Goal: Task Accomplishment & Management: Use online tool/utility

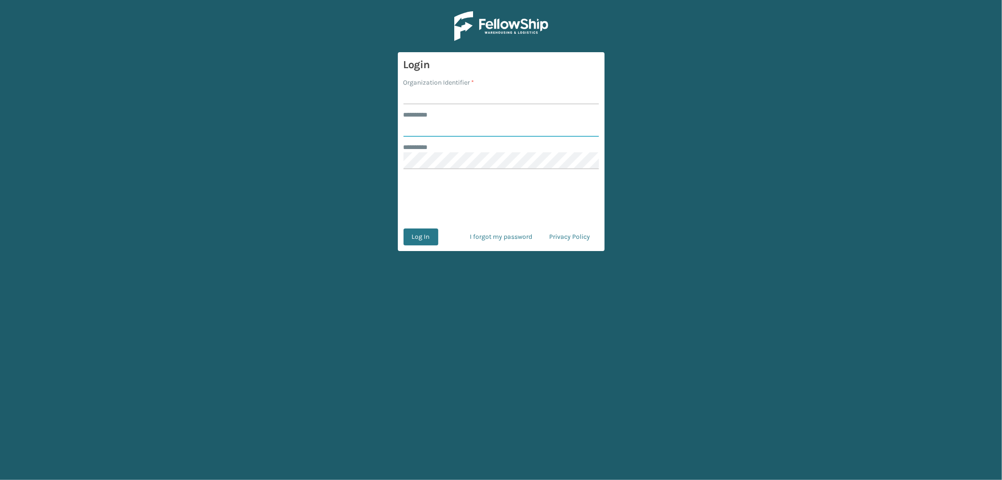
type input "*********"
click at [459, 93] on input "Organization Identifier *" at bounding box center [501, 95] width 195 height 17
type input "OAK"
click at [423, 238] on button "Log In" at bounding box center [421, 236] width 35 height 17
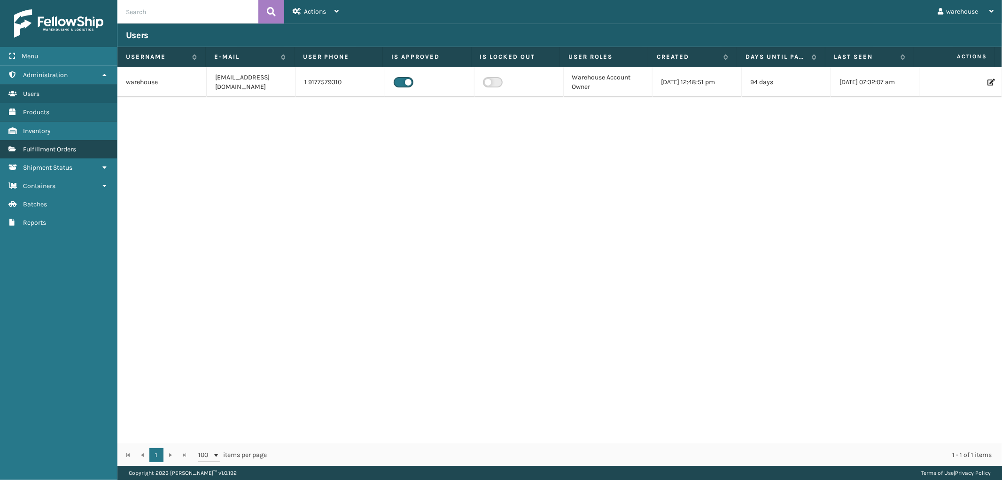
click at [90, 143] on link "Fulfillment Orders" at bounding box center [58, 149] width 117 height 18
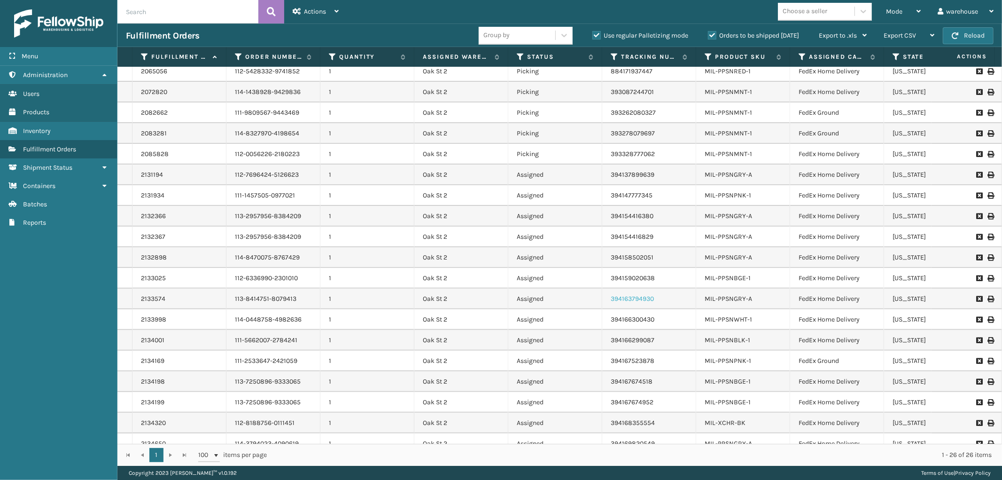
scroll to position [168, 0]
click at [919, 13] on icon at bounding box center [919, 11] width 4 height 7
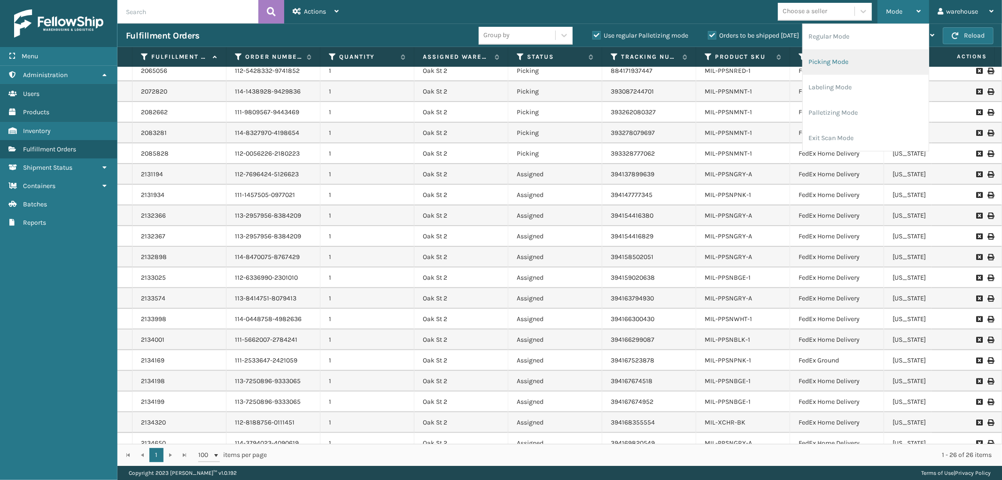
click at [895, 62] on li "Picking Mode" at bounding box center [866, 61] width 126 height 25
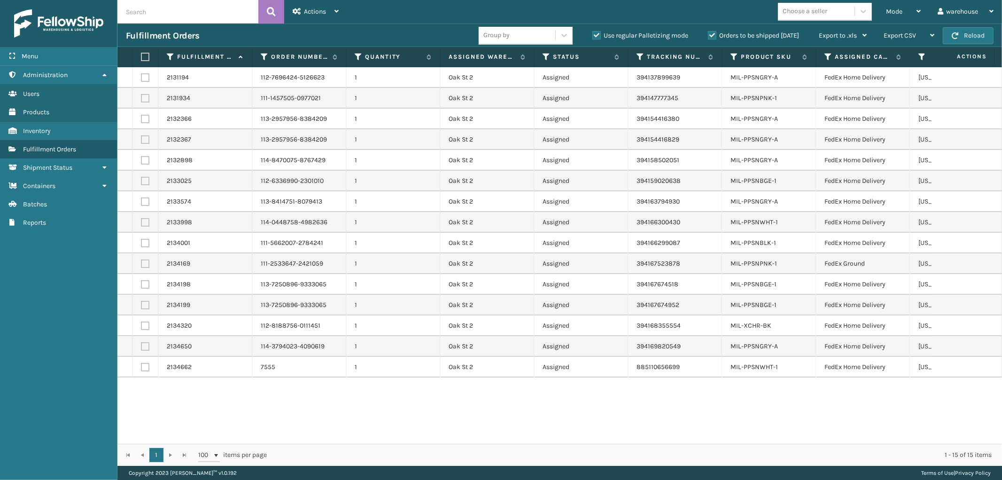
click at [142, 53] on label at bounding box center [144, 57] width 6 height 8
click at [141, 54] on input "checkbox" at bounding box center [141, 57] width 0 height 6
checkbox input "true"
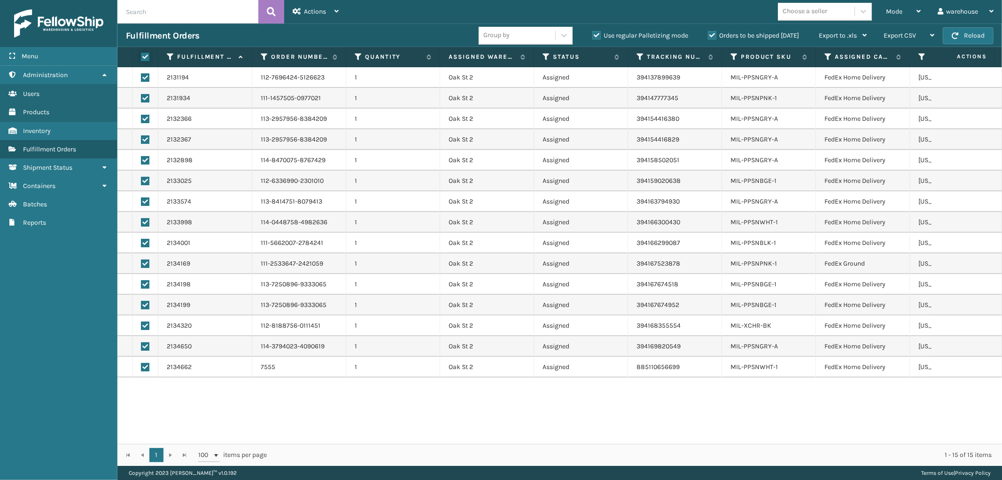
checkbox input "true"
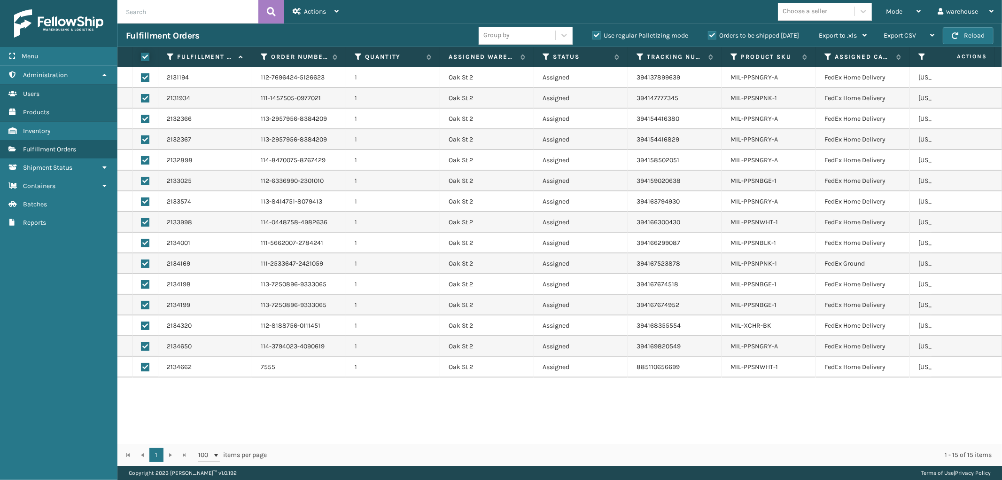
checkbox input "true"
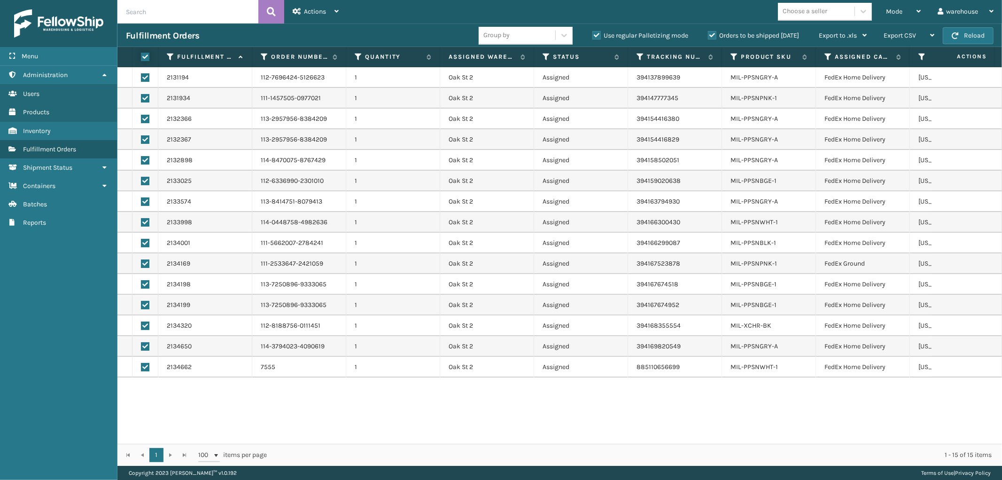
checkbox input "true"
click at [335, 10] on icon at bounding box center [337, 11] width 4 height 7
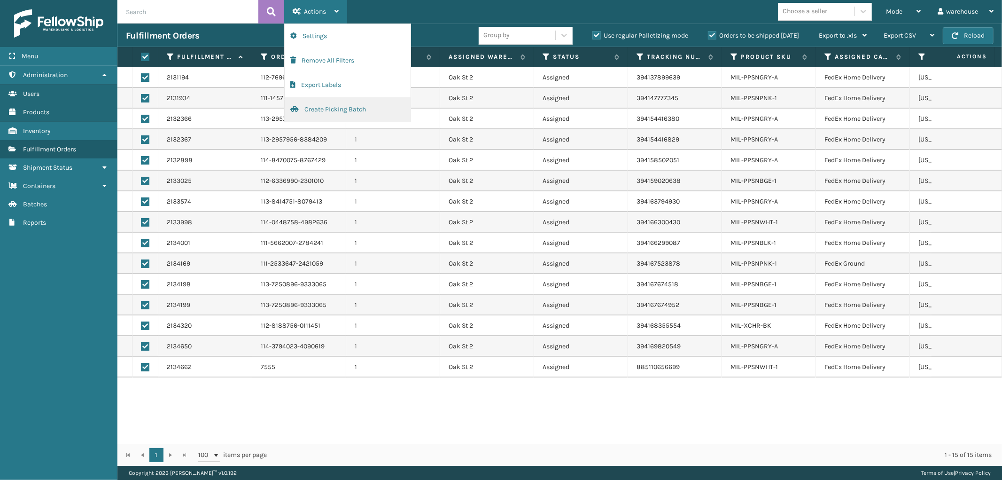
click at [329, 114] on button "Create Picking Batch" at bounding box center [348, 109] width 126 height 24
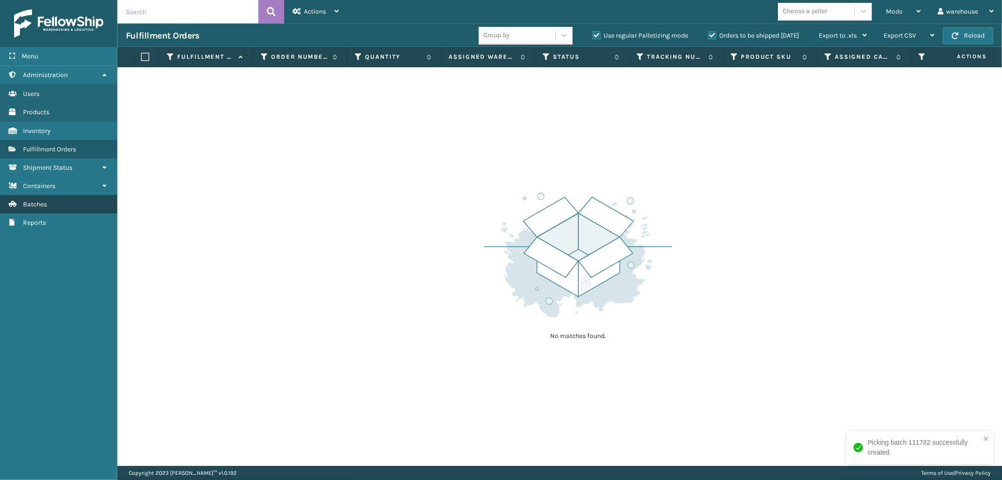
click at [63, 200] on link "Batches" at bounding box center [58, 204] width 117 height 18
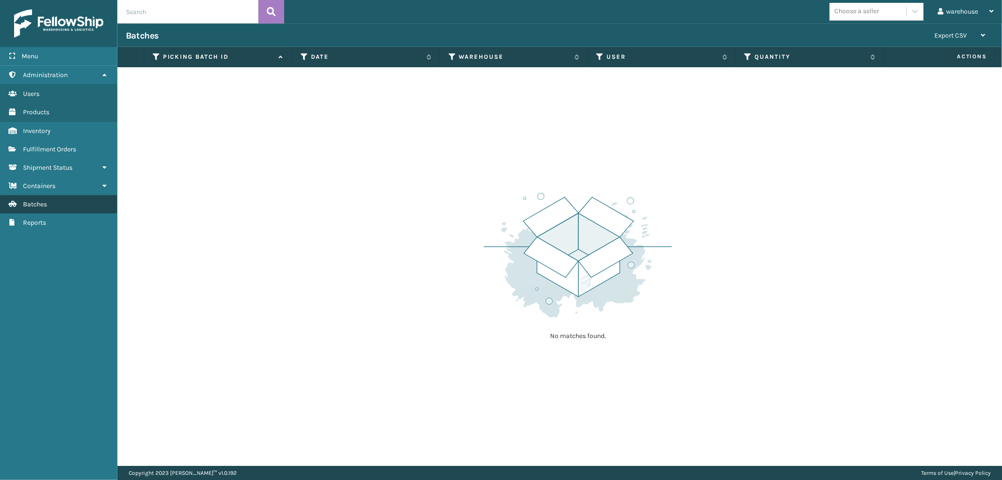
click at [38, 195] on link "Batches" at bounding box center [58, 204] width 117 height 18
click at [66, 146] on span "Fulfillment Orders" at bounding box center [49, 149] width 53 height 8
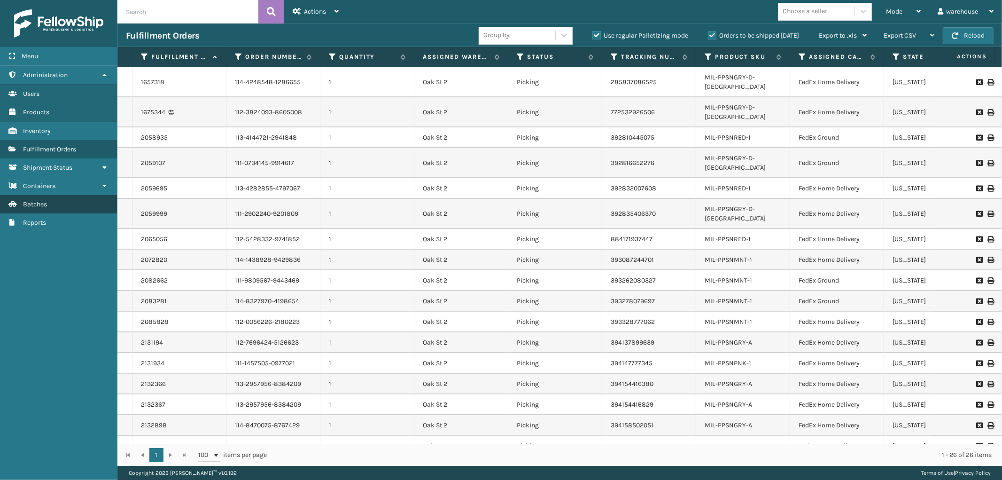
click at [62, 201] on link "Batches" at bounding box center [58, 204] width 117 height 18
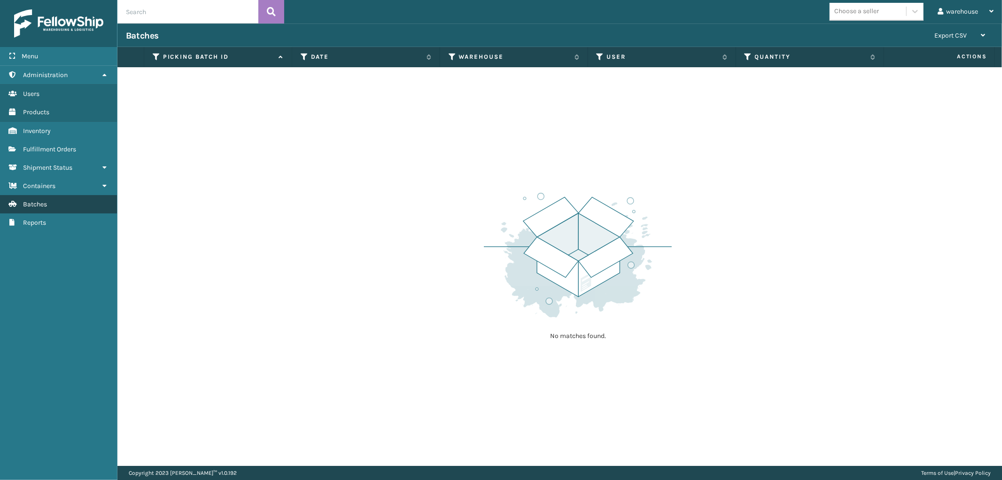
click at [63, 201] on link "Batches" at bounding box center [58, 204] width 117 height 18
click at [73, 147] on span "Fulfillment Orders" at bounding box center [49, 149] width 53 height 8
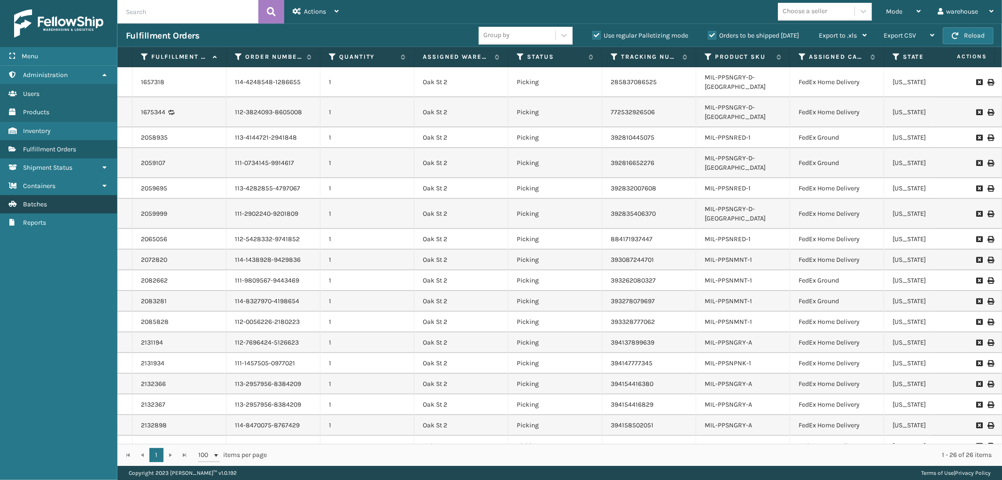
click at [36, 200] on span "Batches" at bounding box center [35, 204] width 24 height 8
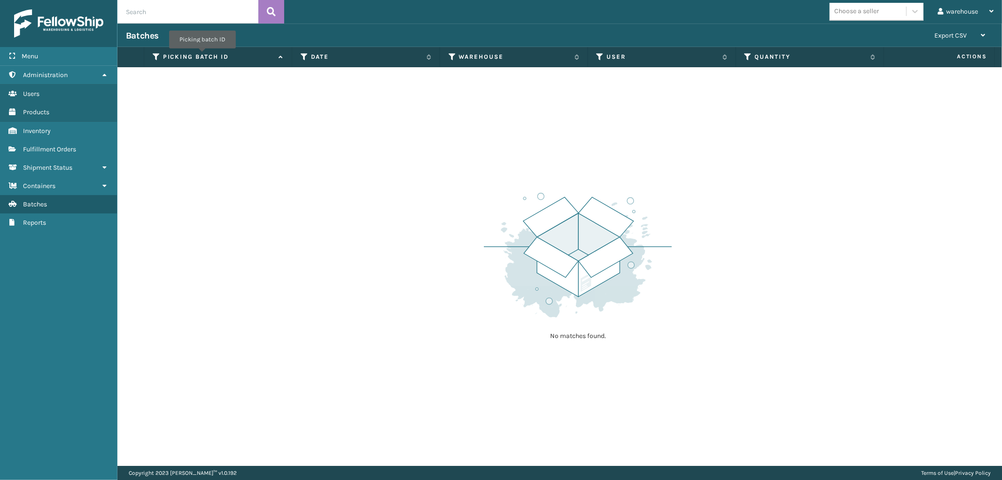
click at [203, 55] on label "Picking batch ID" at bounding box center [218, 57] width 111 height 8
click at [317, 60] on label "Date" at bounding box center [366, 57] width 111 height 8
click at [971, 59] on span "Actions" at bounding box center [940, 57] width 106 height 16
click at [206, 61] on th "Picking batch ID" at bounding box center [218, 57] width 148 height 20
click at [208, 55] on label "Picking batch ID" at bounding box center [218, 57] width 111 height 8
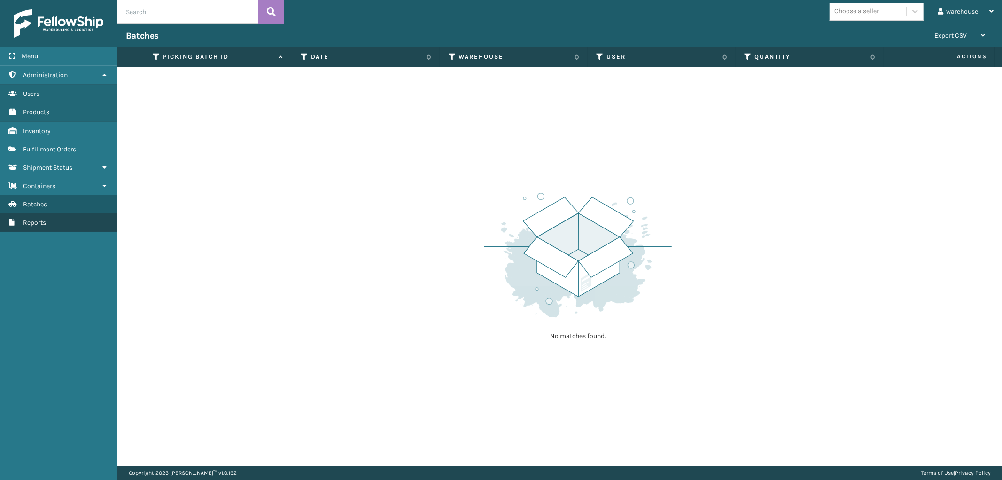
click at [57, 215] on link "Reports" at bounding box center [58, 222] width 117 height 18
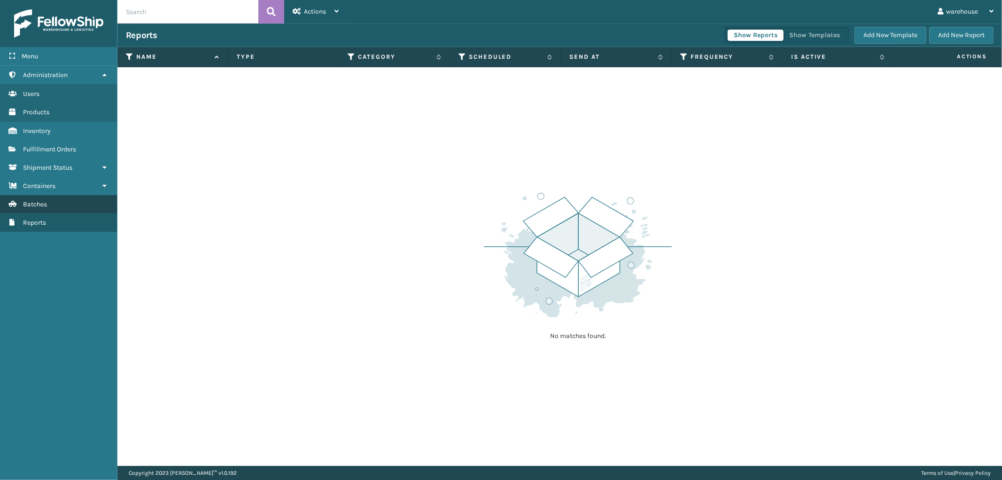
click at [59, 203] on link "Batches" at bounding box center [58, 204] width 117 height 18
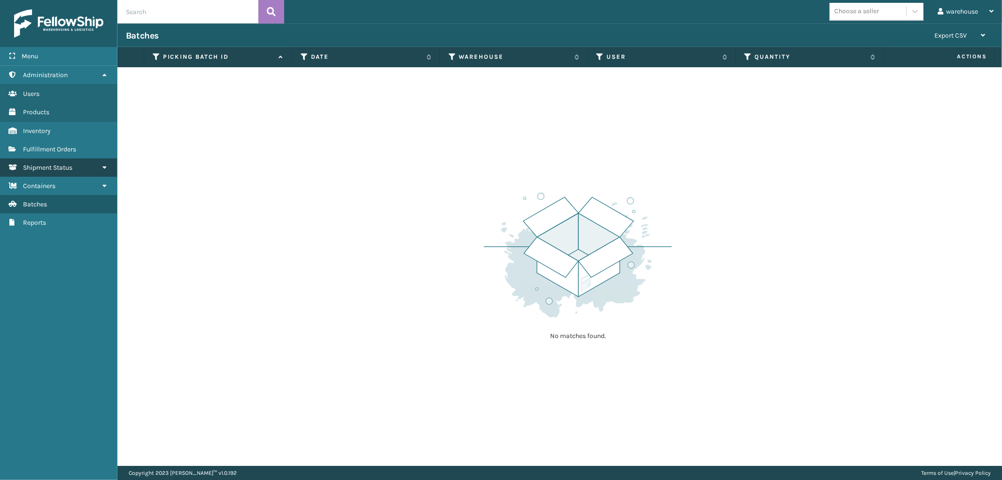
click at [69, 164] on span "Shipment Status" at bounding box center [47, 168] width 49 height 8
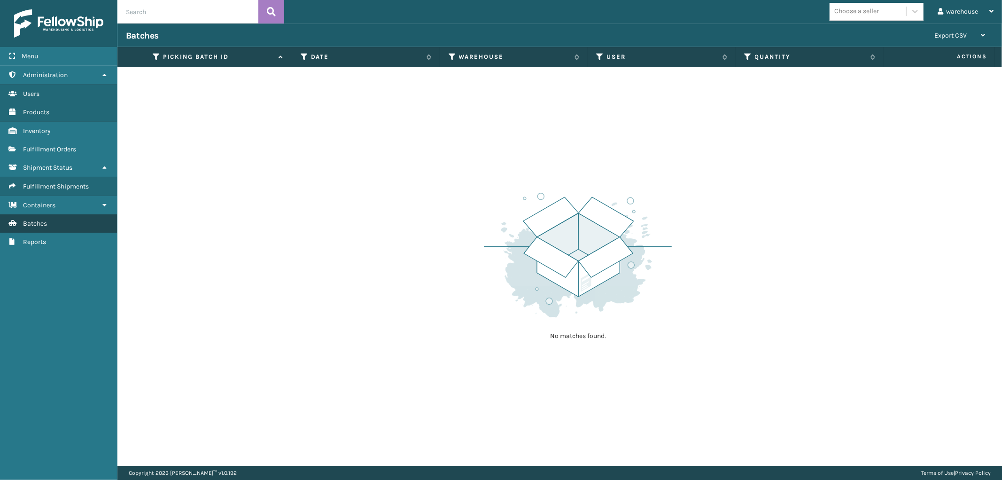
click at [52, 219] on link "Batches" at bounding box center [58, 223] width 117 height 18
click at [69, 146] on span "Fulfillment Orders" at bounding box center [49, 149] width 53 height 8
